Goal: Transaction & Acquisition: Book appointment/travel/reservation

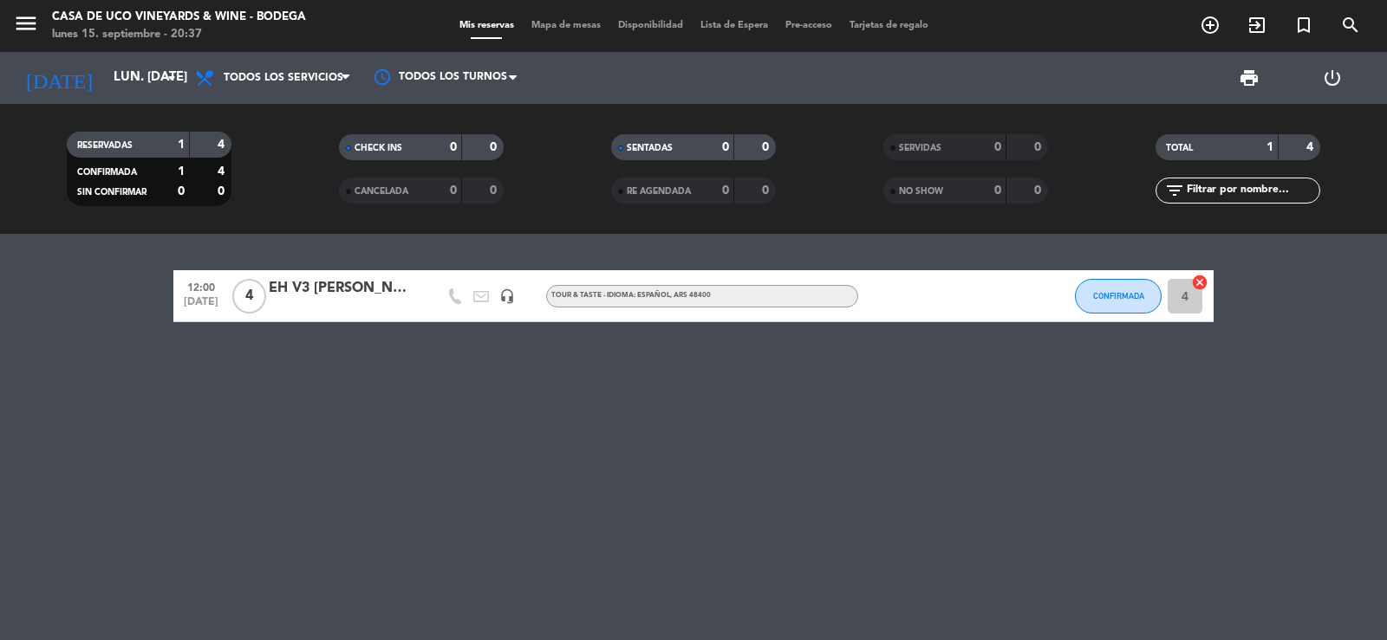
click at [5, 18] on div "menu Casa de Uco Vineyards & Wine - Bodega lunes 15. septiembre - 20:37" at bounding box center [173, 26] width 347 height 41
click at [35, 22] on icon "menu" at bounding box center [26, 23] width 26 height 26
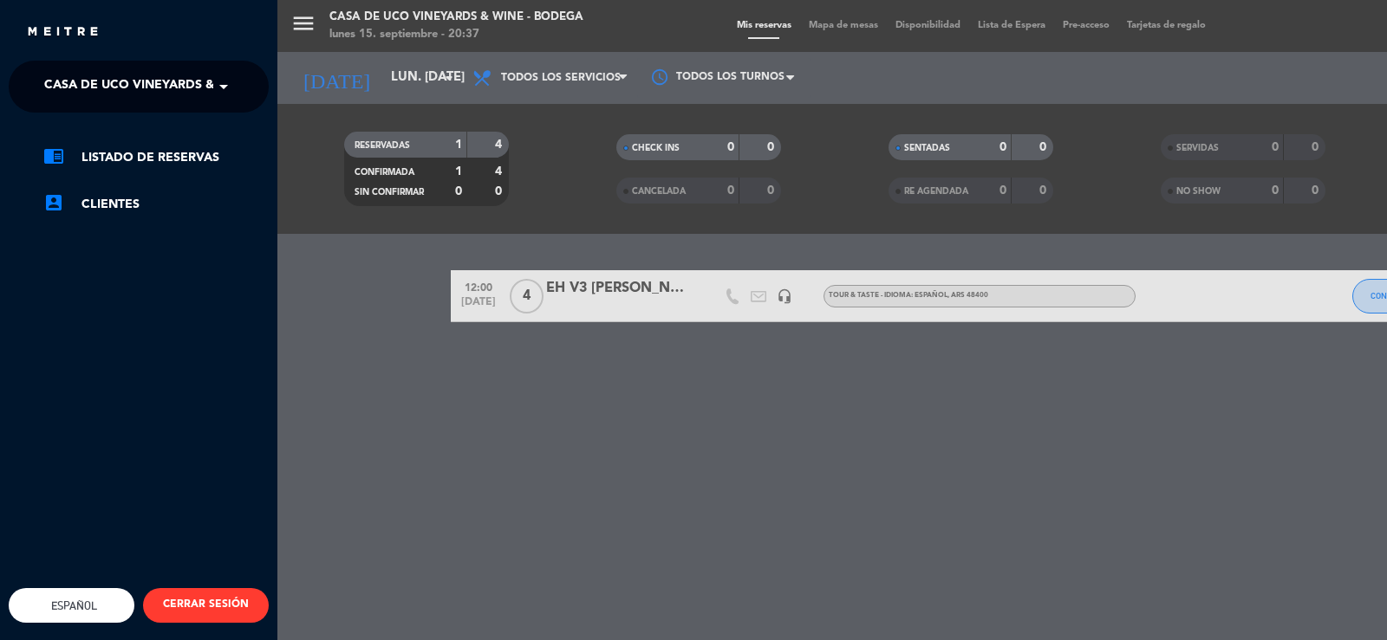
click at [94, 68] on ng-select "× Casa de Uco Vineyards & Wine - Bodega ×" at bounding box center [139, 87] width 260 height 52
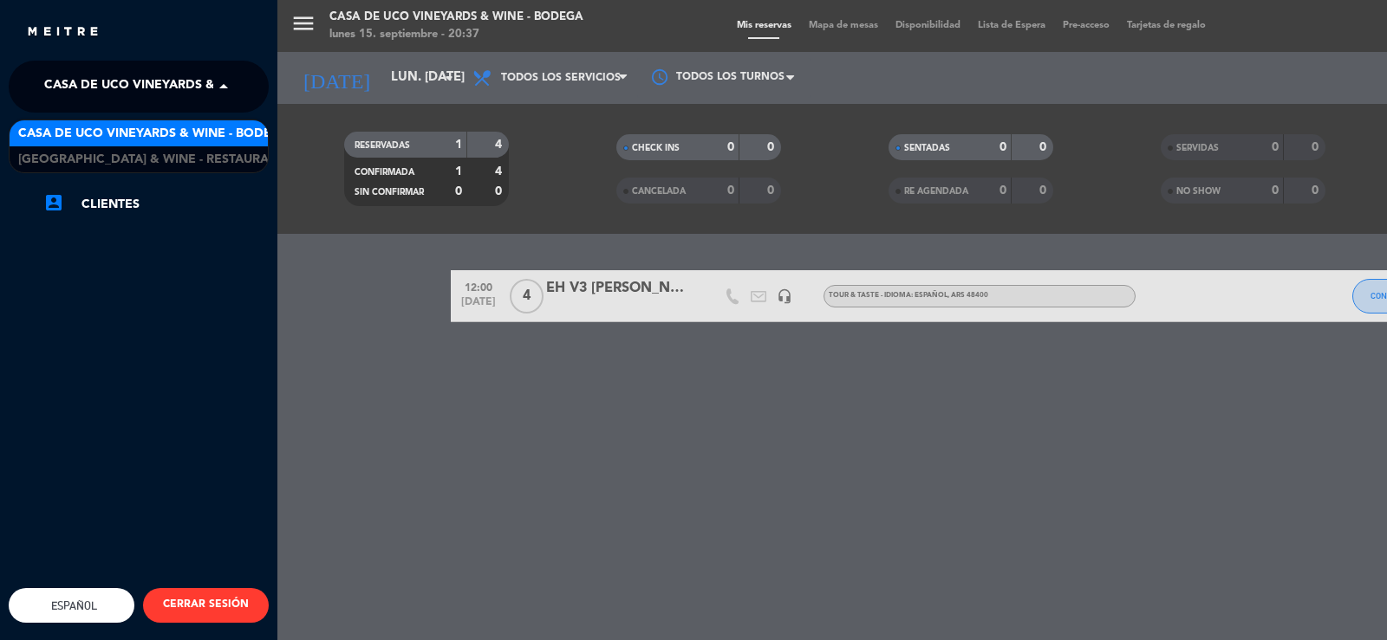
click at [133, 101] on span "Casa de Uco Vineyards & Wine - Bodega" at bounding box center [179, 86] width 271 height 36
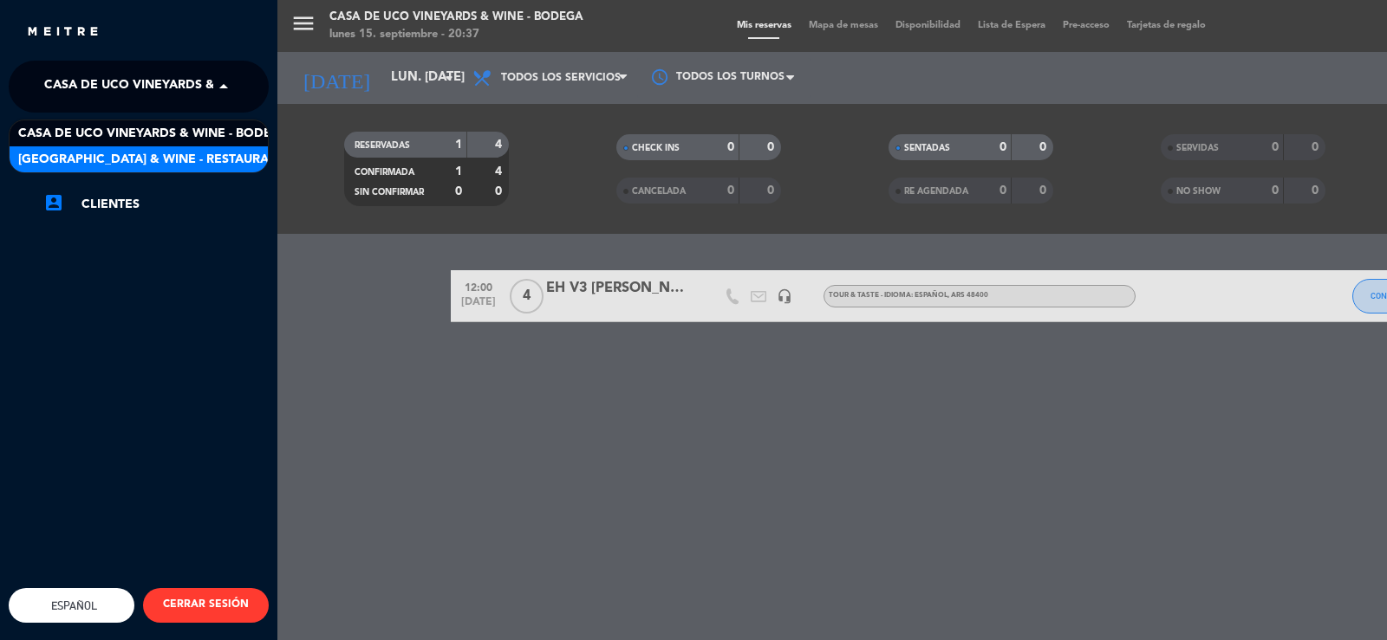
drag, startPoint x: 177, startPoint y: 147, endPoint x: 822, endPoint y: 102, distance: 646.3
click at [178, 147] on div "[GEOGRAPHIC_DATA] & Wine - Restaurante" at bounding box center [139, 159] width 258 height 26
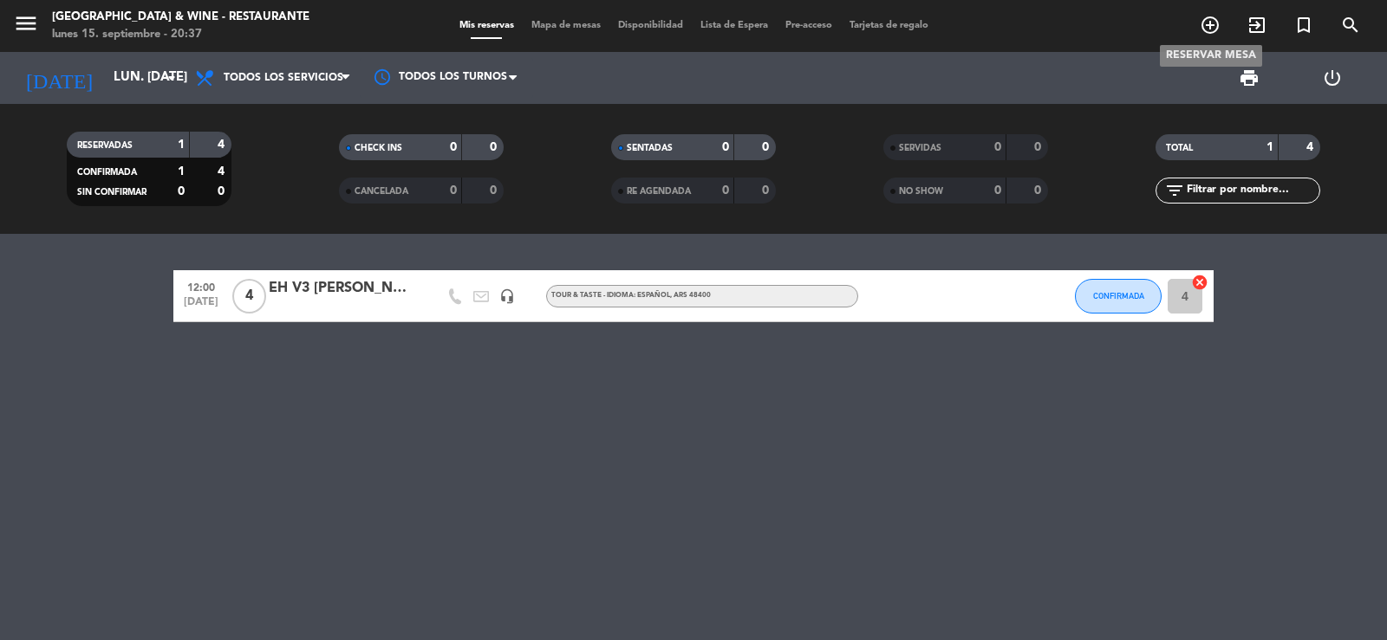
click at [1215, 22] on icon "add_circle_outline" at bounding box center [1209, 25] width 21 height 21
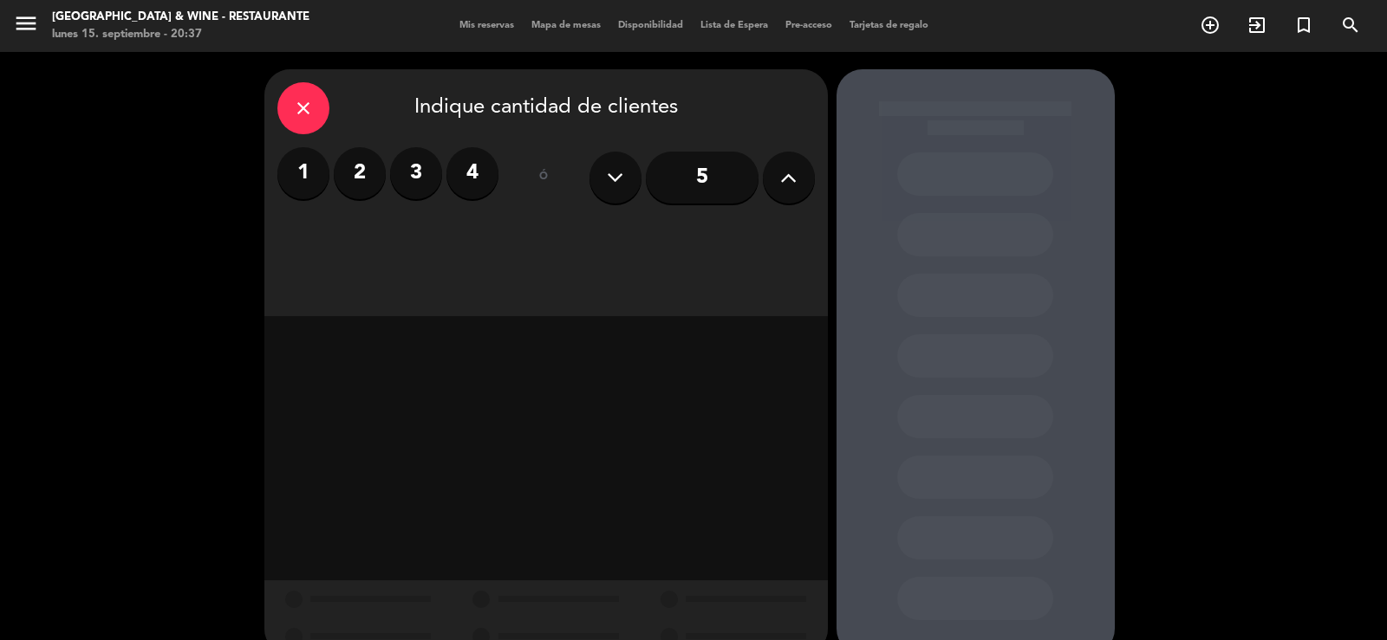
click at [474, 166] on label "4" at bounding box center [472, 173] width 52 height 52
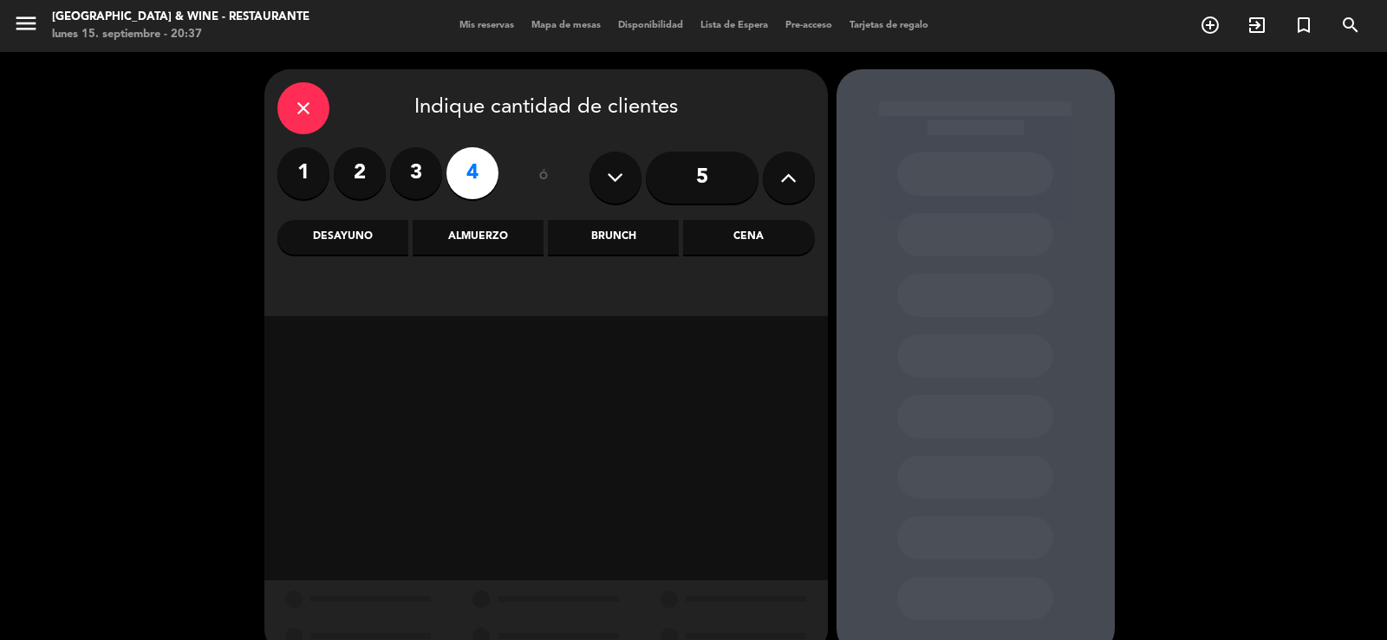
click at [767, 231] on div "Cena" at bounding box center [748, 237] width 131 height 35
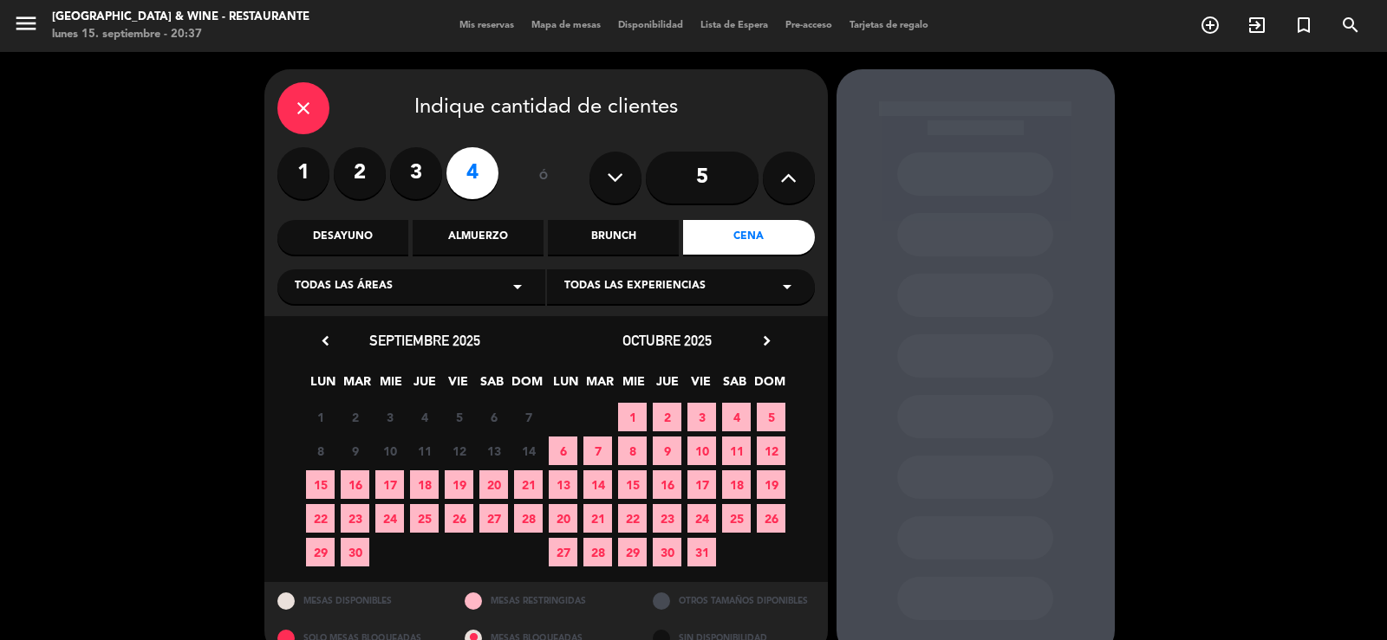
drag, startPoint x: 309, startPoint y: 483, endPoint x: 497, endPoint y: 442, distance: 192.4
click at [311, 482] on span "15" at bounding box center [320, 485] width 29 height 29
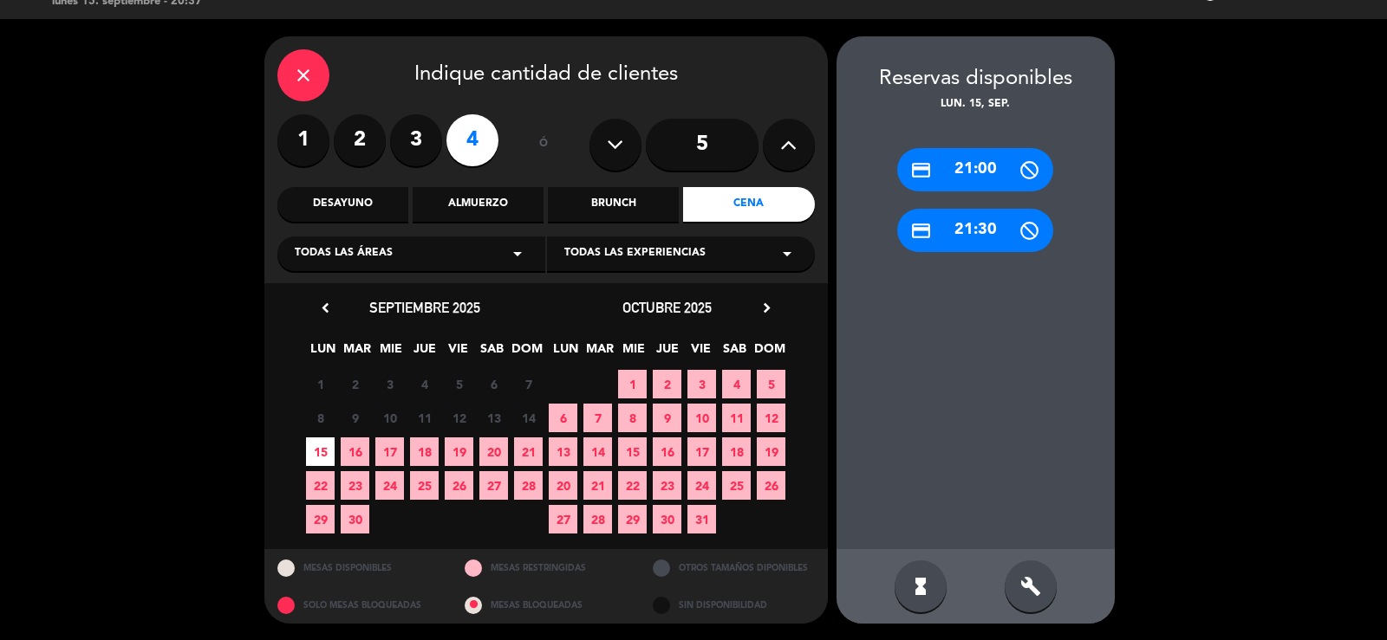
drag, startPoint x: 1042, startPoint y: 578, endPoint x: 986, endPoint y: 313, distance: 270.9
click at [1042, 576] on div "build" at bounding box center [1030, 587] width 52 height 52
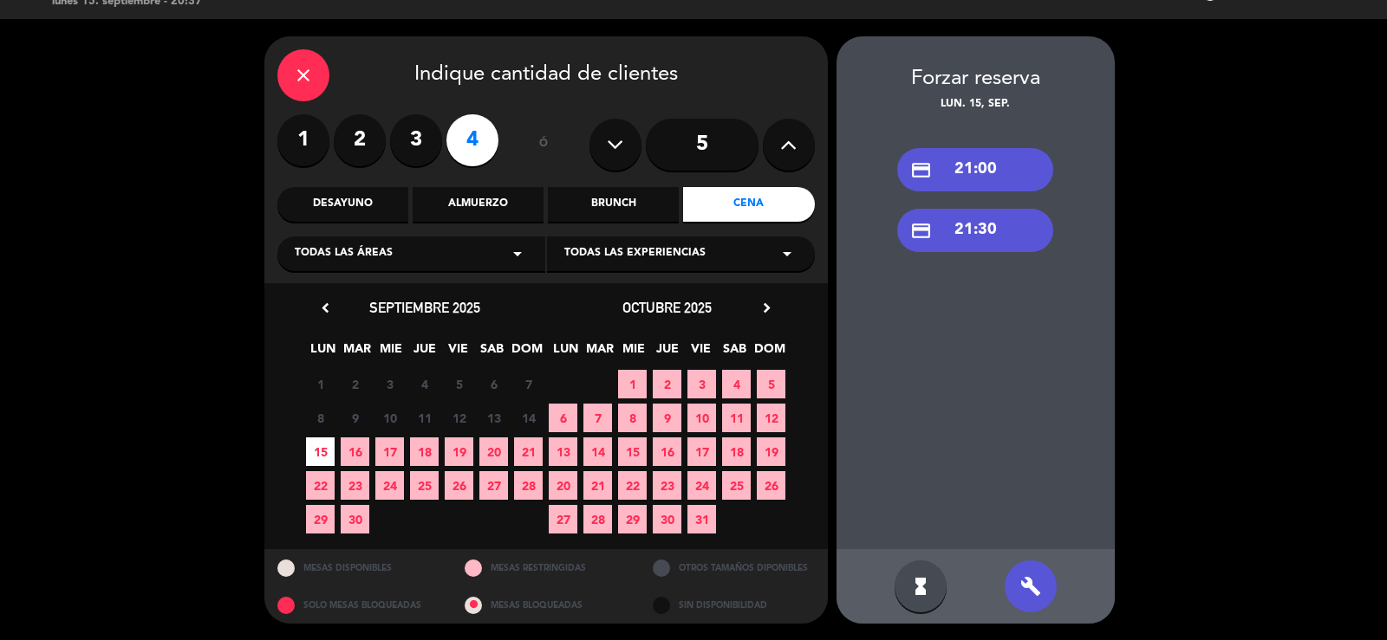
click at [937, 172] on div "credit_card 21:00" at bounding box center [975, 169] width 156 height 43
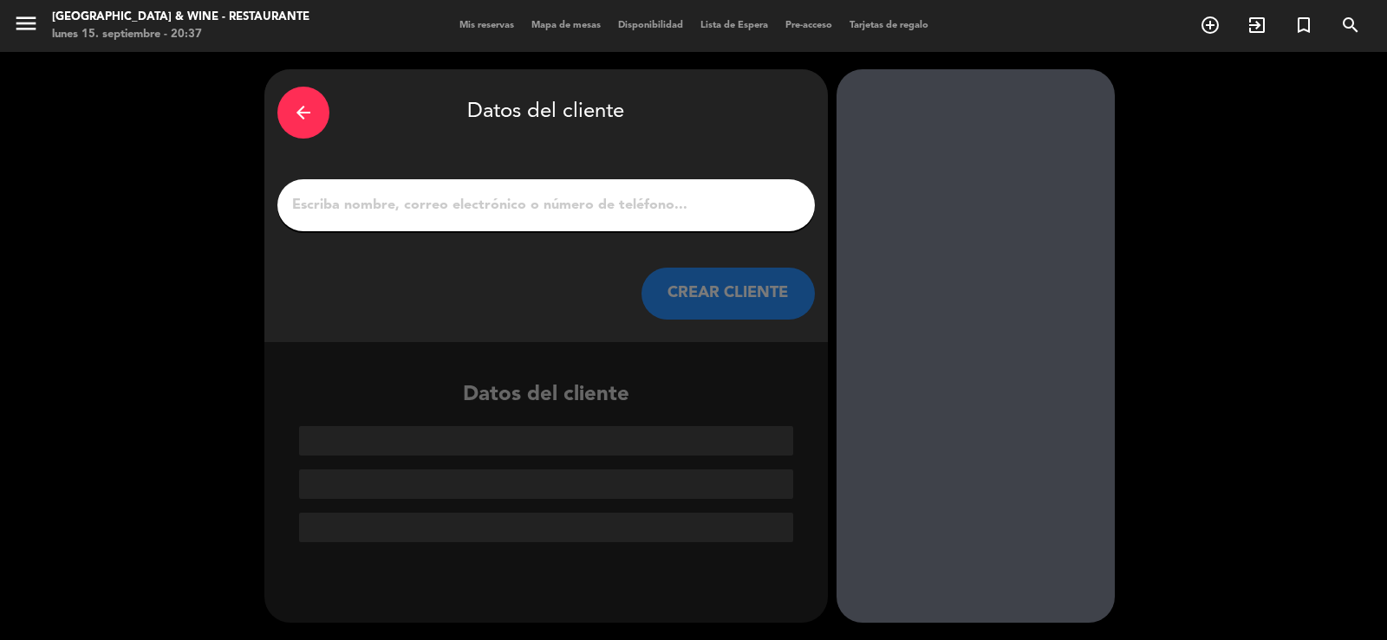
click at [651, 200] on input "1" at bounding box center [545, 205] width 511 height 24
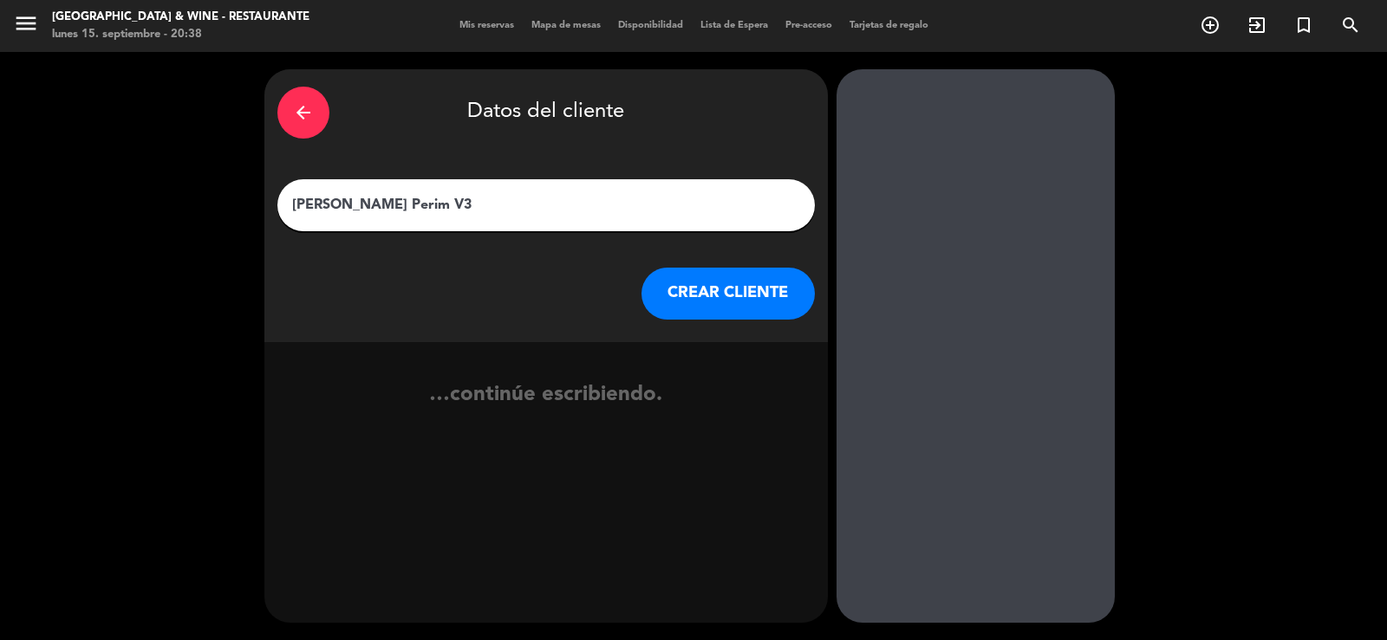
type input "[PERSON_NAME] Perim V3"
click at [737, 267] on div "arrow_back Datos del cliente [PERSON_NAME] Perim V3 CREAR CLIENTE" at bounding box center [545, 205] width 563 height 273
click at [667, 309] on button "CREAR CLIENTE" at bounding box center [727, 294] width 173 height 52
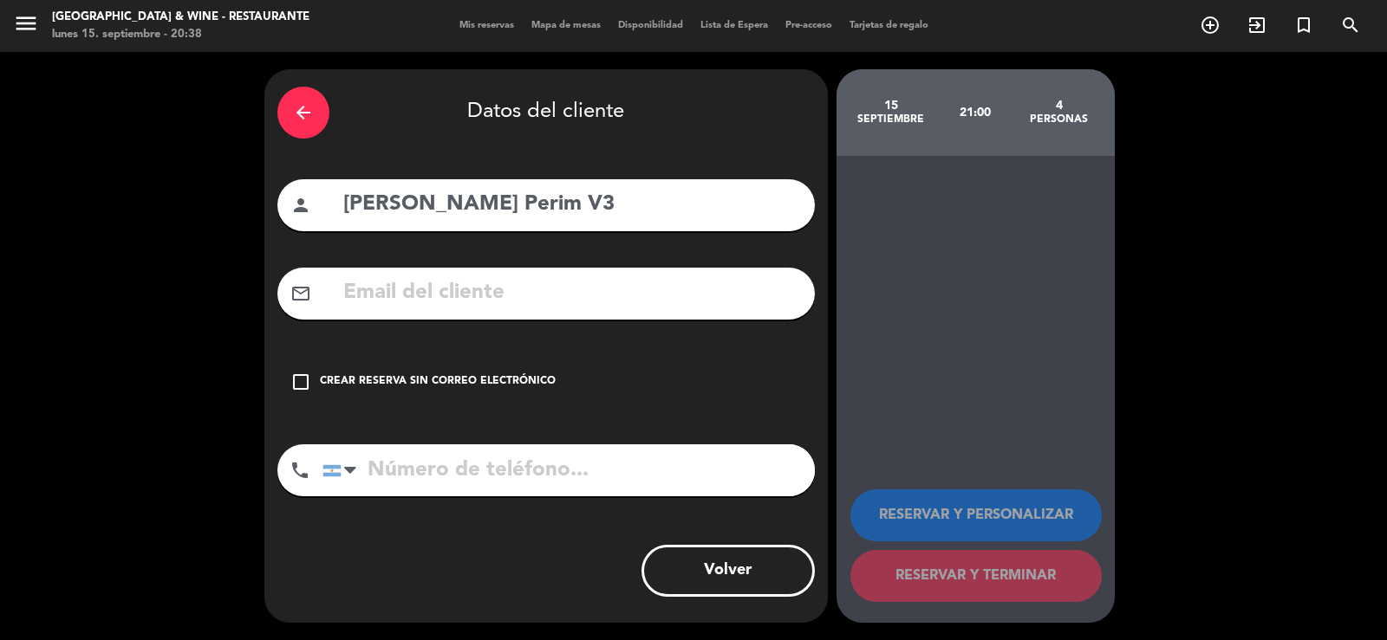
click at [474, 383] on div "Crear reserva sin correo electrónico" at bounding box center [438, 382] width 236 height 17
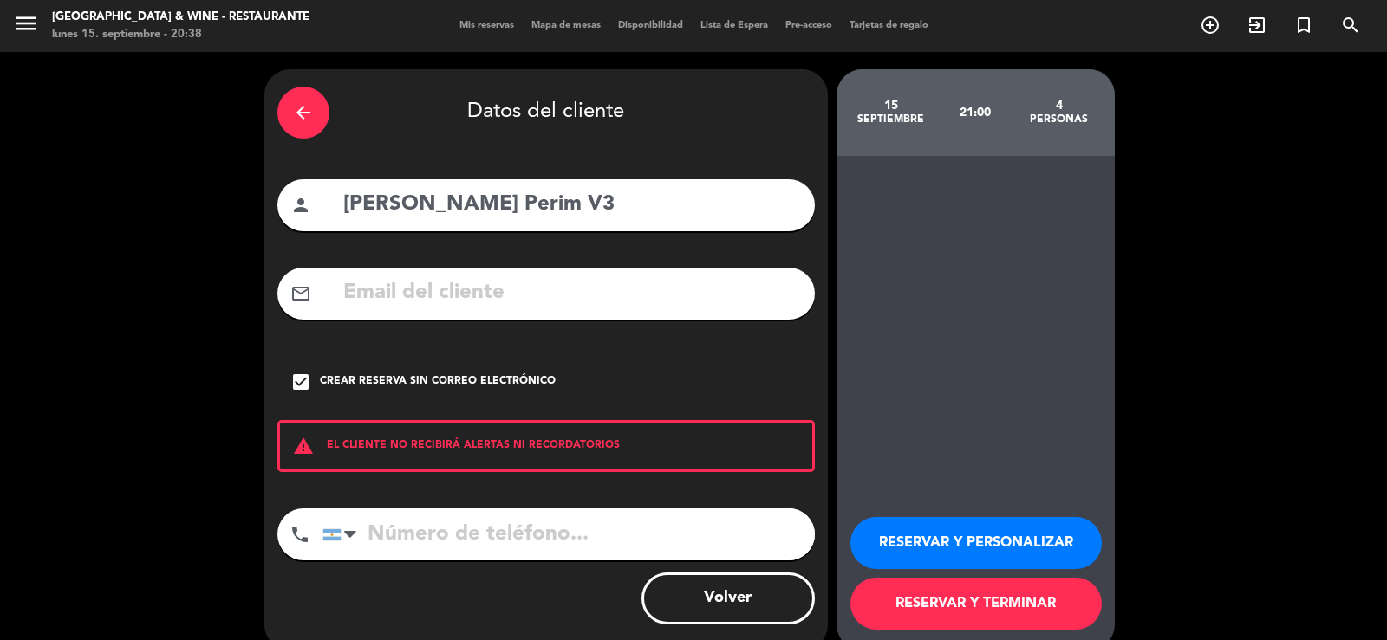
click at [921, 605] on button "RESERVAR Y TERMINAR" at bounding box center [975, 604] width 251 height 52
